Goal: Transaction & Acquisition: Purchase product/service

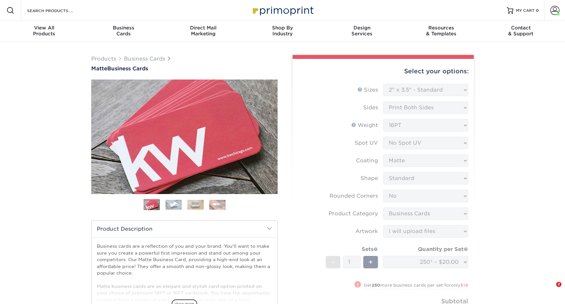
select select "2.00x3.50"
select select "0"
select select "3b5148f1-0588-4f88-a218-97bcfdce65c1"
select select "upload"
select select "250* – $20.00"
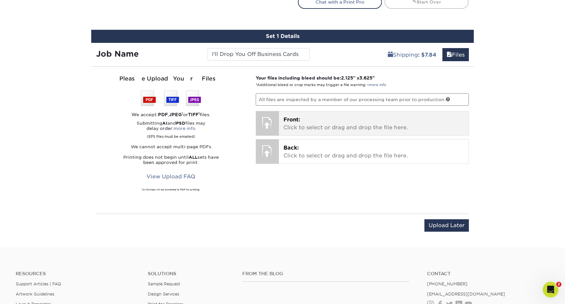
click at [284, 118] on span "Front:" at bounding box center [292, 119] width 17 height 6
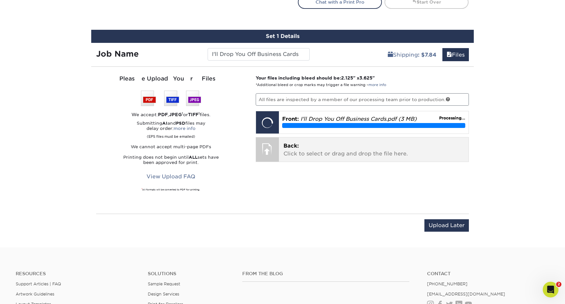
click at [309, 151] on p "Back: Click to select or drag and drop the file here." at bounding box center [374, 150] width 181 height 16
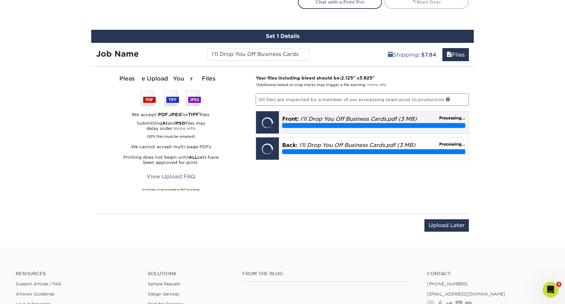
click at [0, 0] on div "Replace Approve with Errors * * This may delay your delivery date!" at bounding box center [0, 0] width 0 height 0
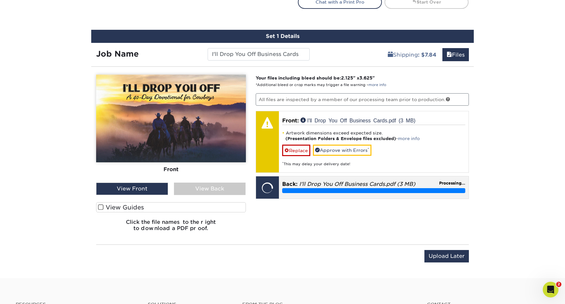
click at [317, 185] on em "I'll Drop You Off Business Cards.pdf (3 MB)" at bounding box center [357, 184] width 116 height 6
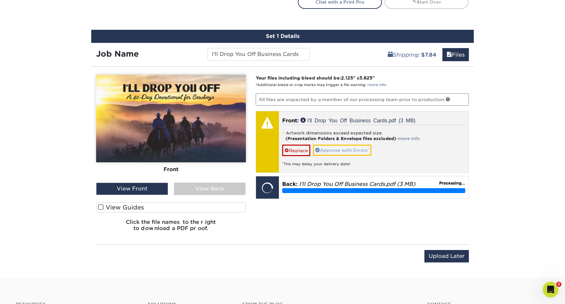
click at [337, 150] on link "Approve with Errors *" at bounding box center [342, 150] width 59 height 11
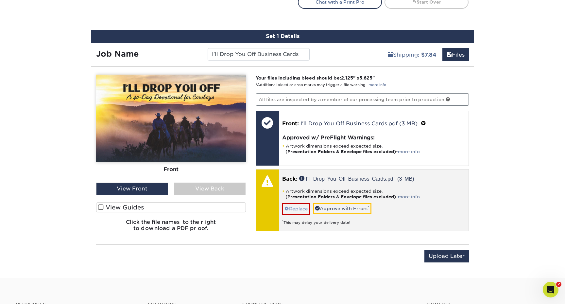
click at [303, 206] on link "Replace" at bounding box center [296, 208] width 28 height 11
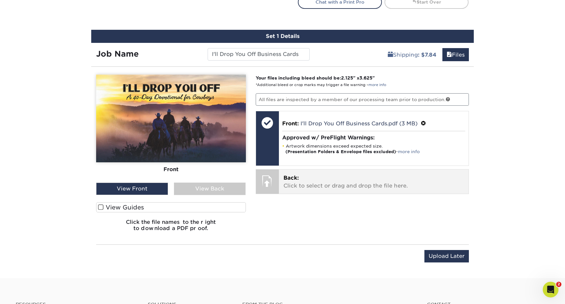
click at [316, 177] on p "Back: Click to select or drag and drop the file here." at bounding box center [374, 182] width 181 height 16
click at [275, 176] on div at bounding box center [267, 180] width 23 height 23
click at [287, 179] on span "Back:" at bounding box center [291, 178] width 15 height 6
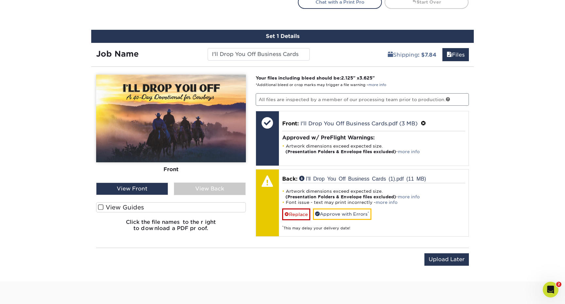
click at [228, 186] on div "View Back" at bounding box center [210, 189] width 72 height 12
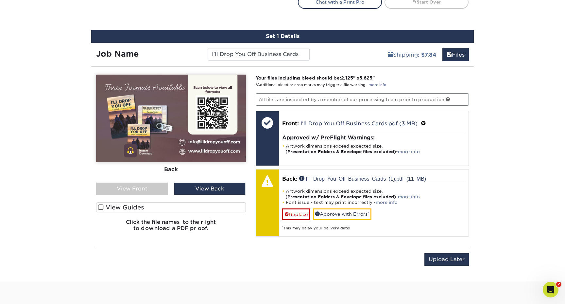
click at [143, 208] on label "View Guides" at bounding box center [171, 207] width 150 height 10
click at [0, 0] on input "View Guides" at bounding box center [0, 0] width 0 height 0
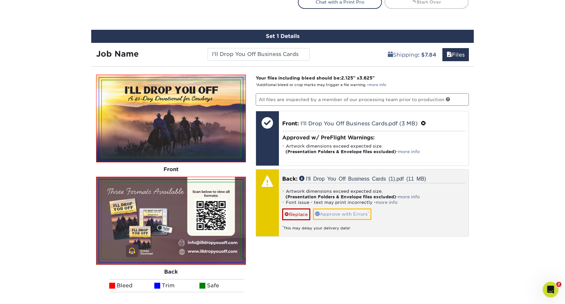
click at [330, 214] on link "Approve with Errors *" at bounding box center [342, 213] width 59 height 11
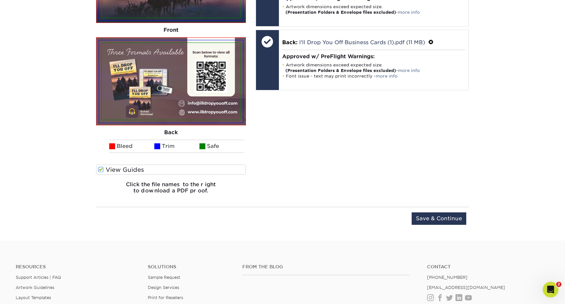
scroll to position [541, 0]
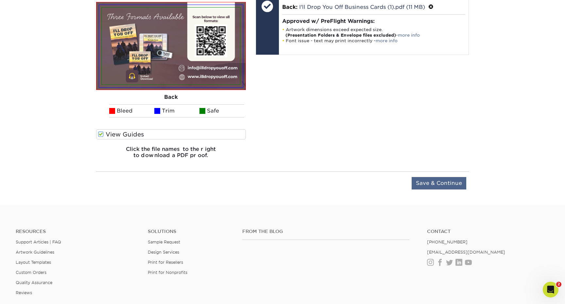
click at [435, 180] on input "Save & Continue" at bounding box center [439, 183] width 55 height 12
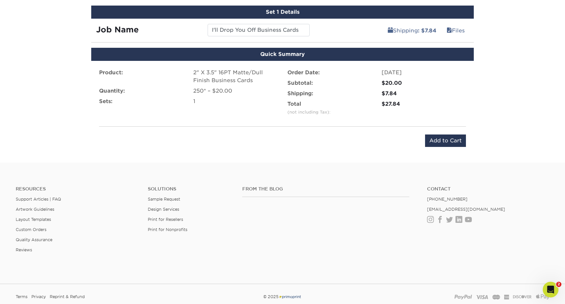
scroll to position [390, 0]
click at [452, 141] on input "Add to Cart" at bounding box center [445, 140] width 41 height 12
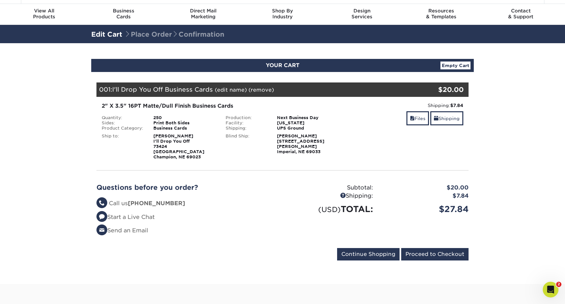
scroll to position [18, 0]
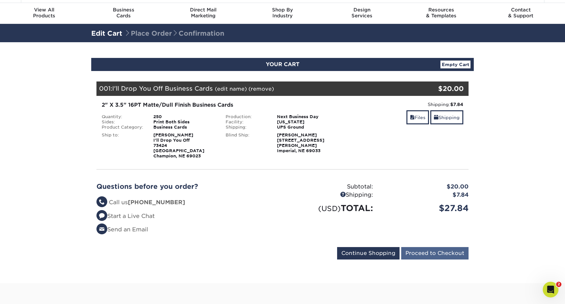
click at [434, 247] on input "Proceed to Checkout" at bounding box center [434, 253] width 67 height 12
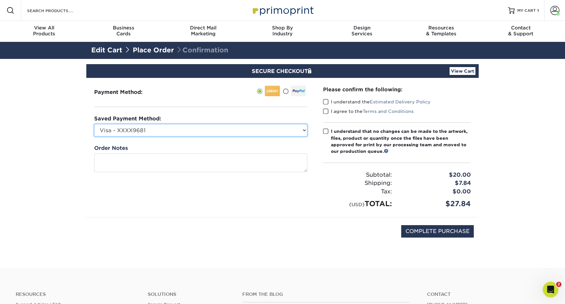
select select "64676"
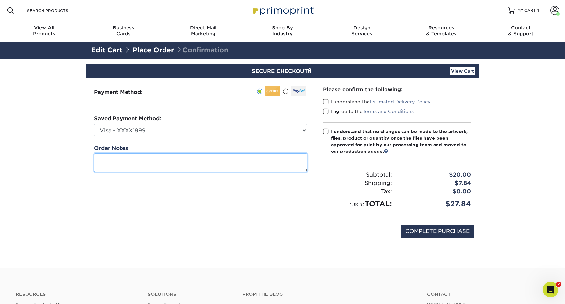
click at [195, 167] on textarea at bounding box center [200, 162] width 213 height 19
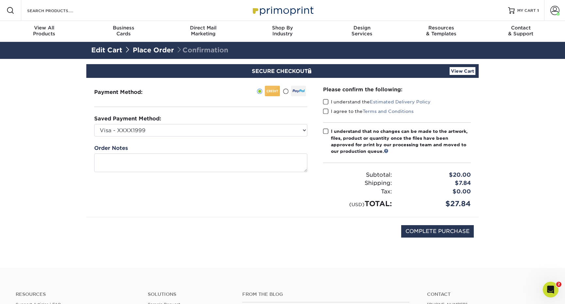
click at [325, 102] on span at bounding box center [326, 102] width 6 height 6
click at [0, 0] on input "I understand the Estimated Delivery Policy" at bounding box center [0, 0] width 0 height 0
click at [325, 114] on span at bounding box center [326, 111] width 6 height 6
click at [0, 0] on input "I agree to the Terms and Conditions" at bounding box center [0, 0] width 0 height 0
click at [325, 133] on span at bounding box center [326, 131] width 6 height 6
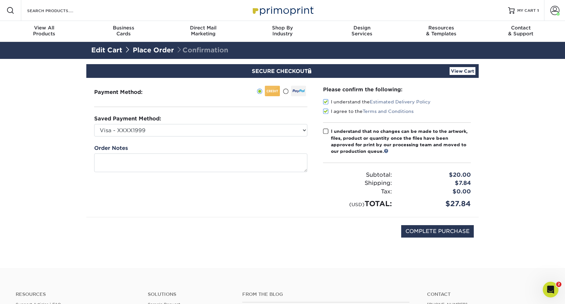
click at [0, 0] on input "I understand that no changes can be made to the artwork, files, product or quan…" at bounding box center [0, 0] width 0 height 0
click at [448, 228] on input "COMPLETE PURCHASE" at bounding box center [437, 231] width 73 height 12
type input "PROCESSING, PLEASE WAIT..."
